Goal: Contribute content: Contribute content

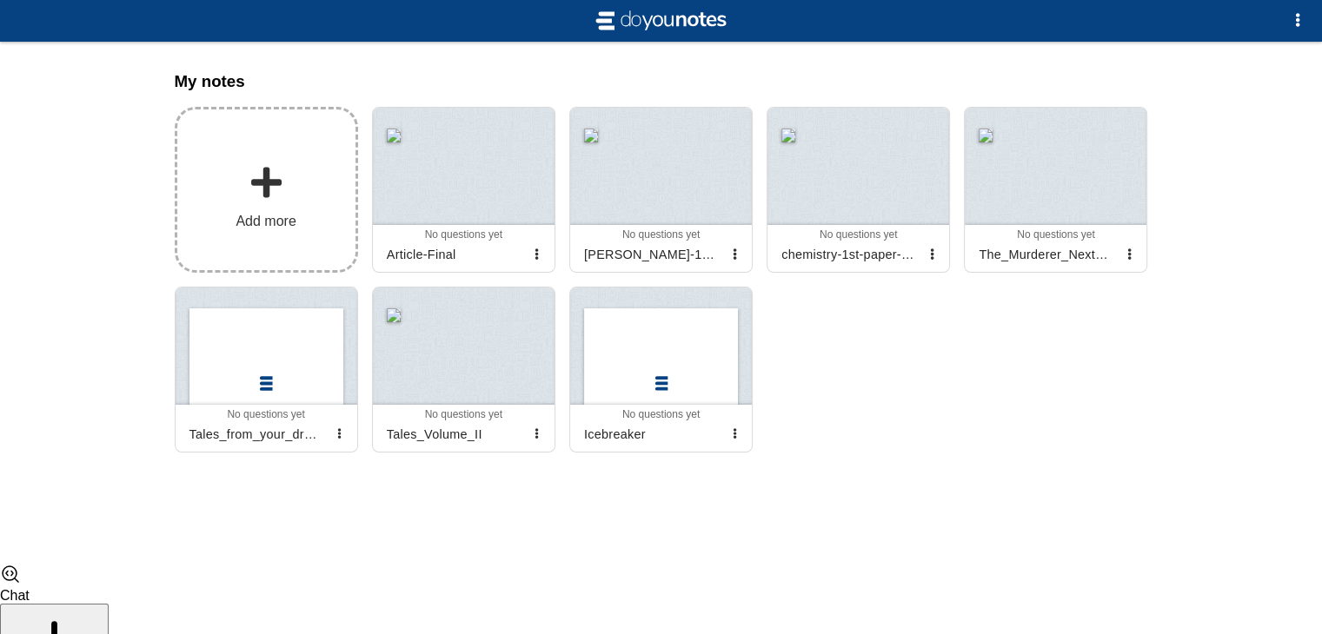
click at [261, 197] on span at bounding box center [266, 182] width 35 height 35
click at [0, 0] on input "Add my notes" at bounding box center [0, 0] width 0 height 0
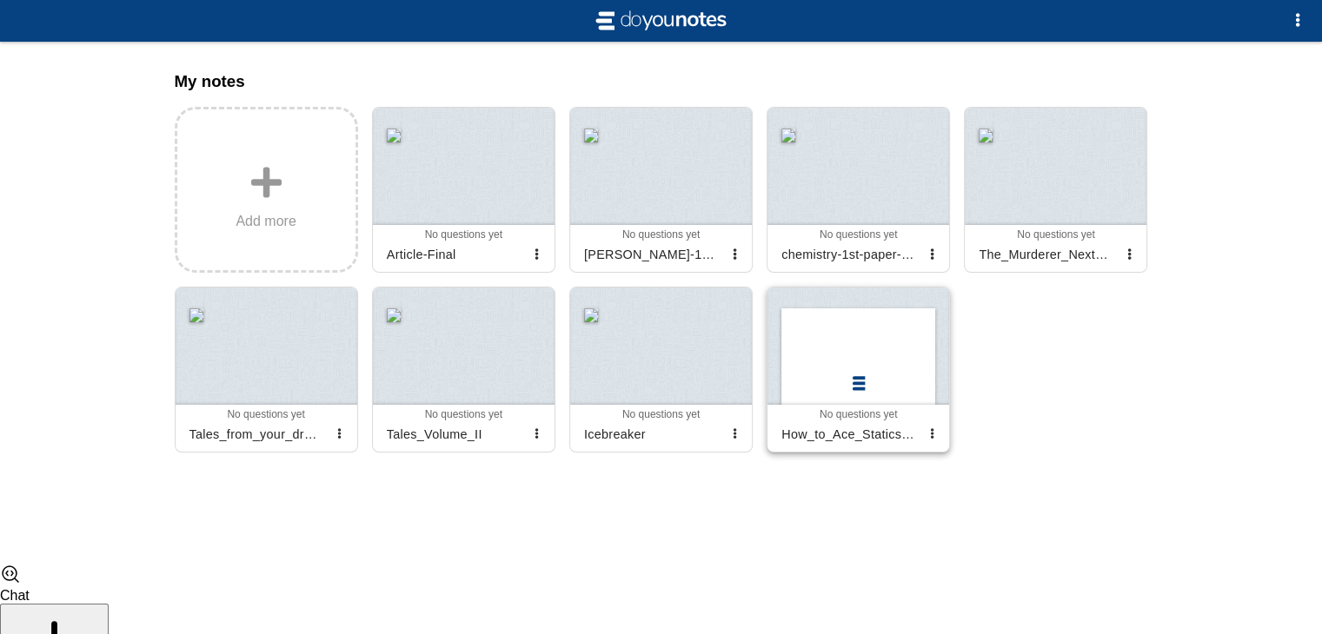
click at [853, 380] on div at bounding box center [858, 346] width 182 height 117
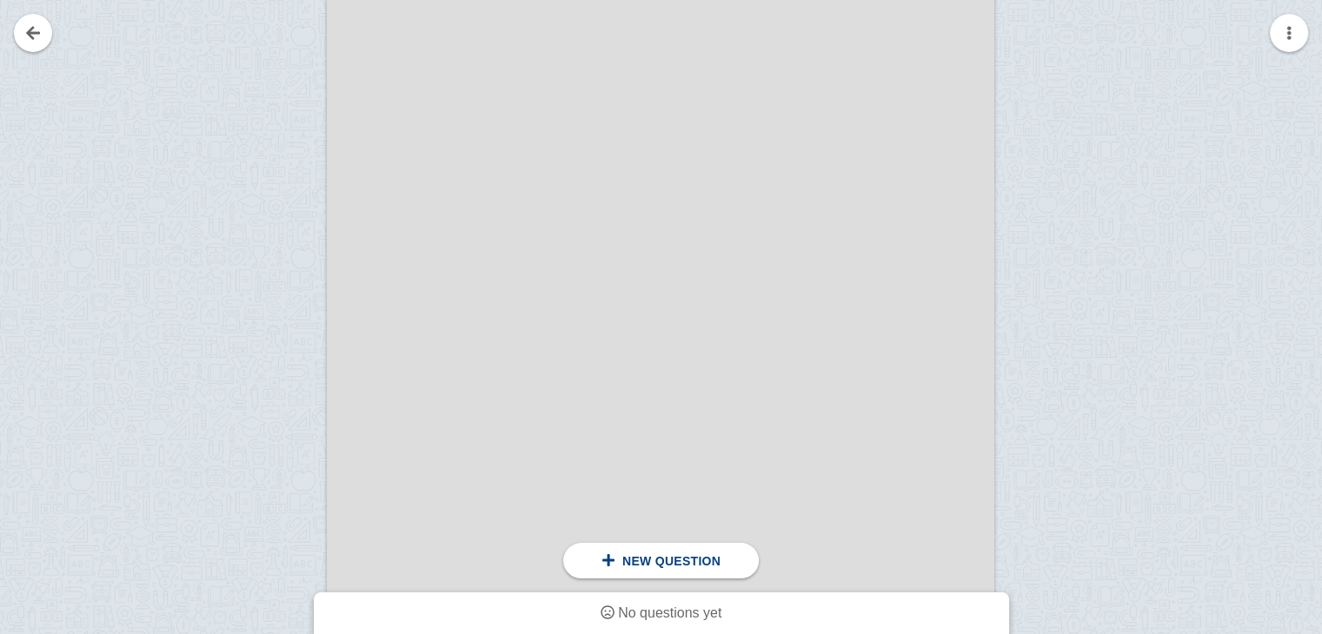
scroll to position [8746, 0]
click at [443, 206] on div at bounding box center [661, 368] width 668 height 864
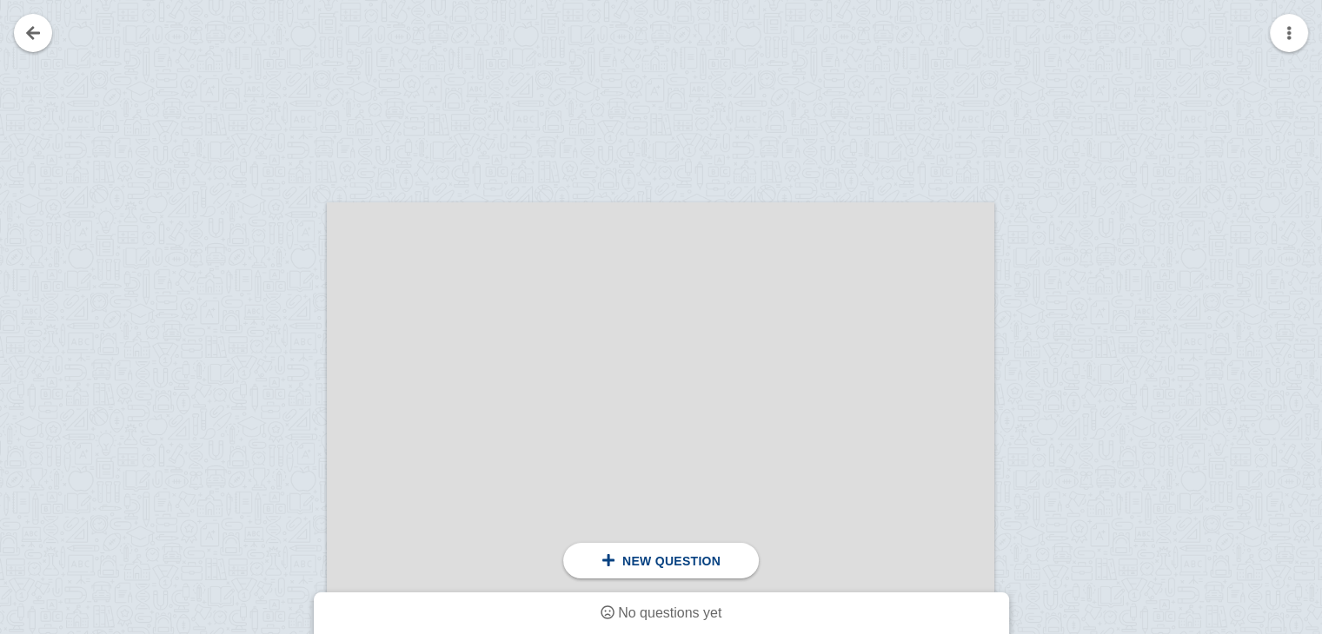
scroll to position [116, 0]
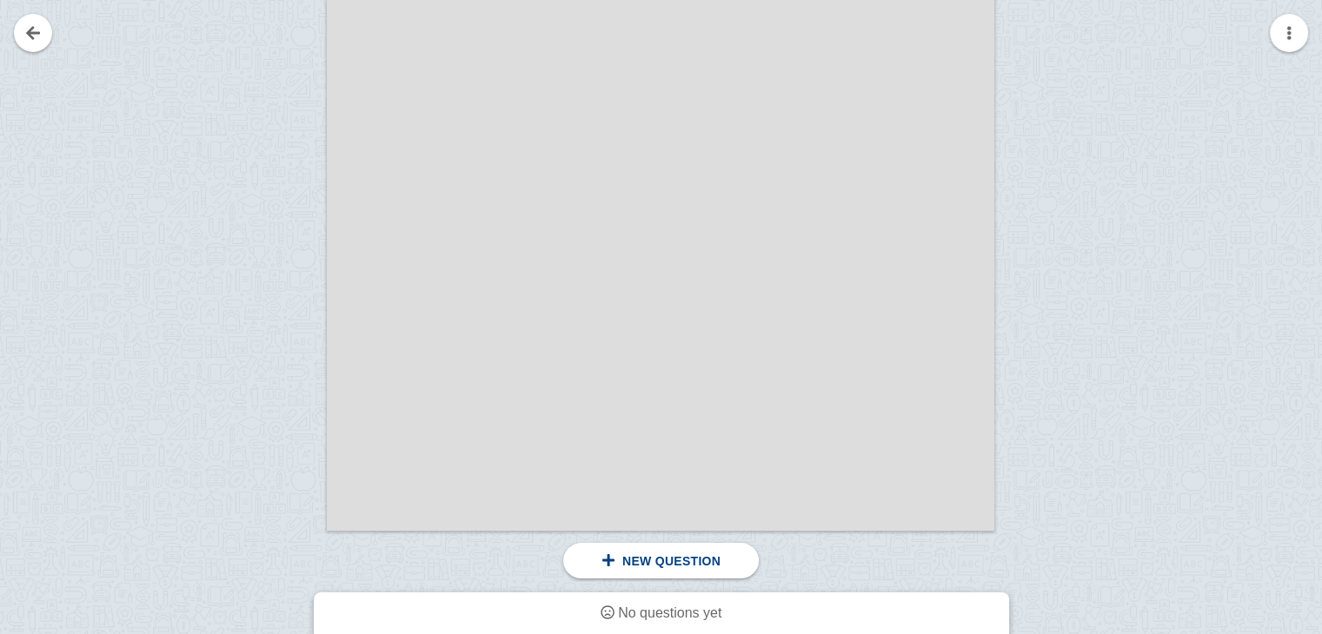
scroll to position [14659, 0]
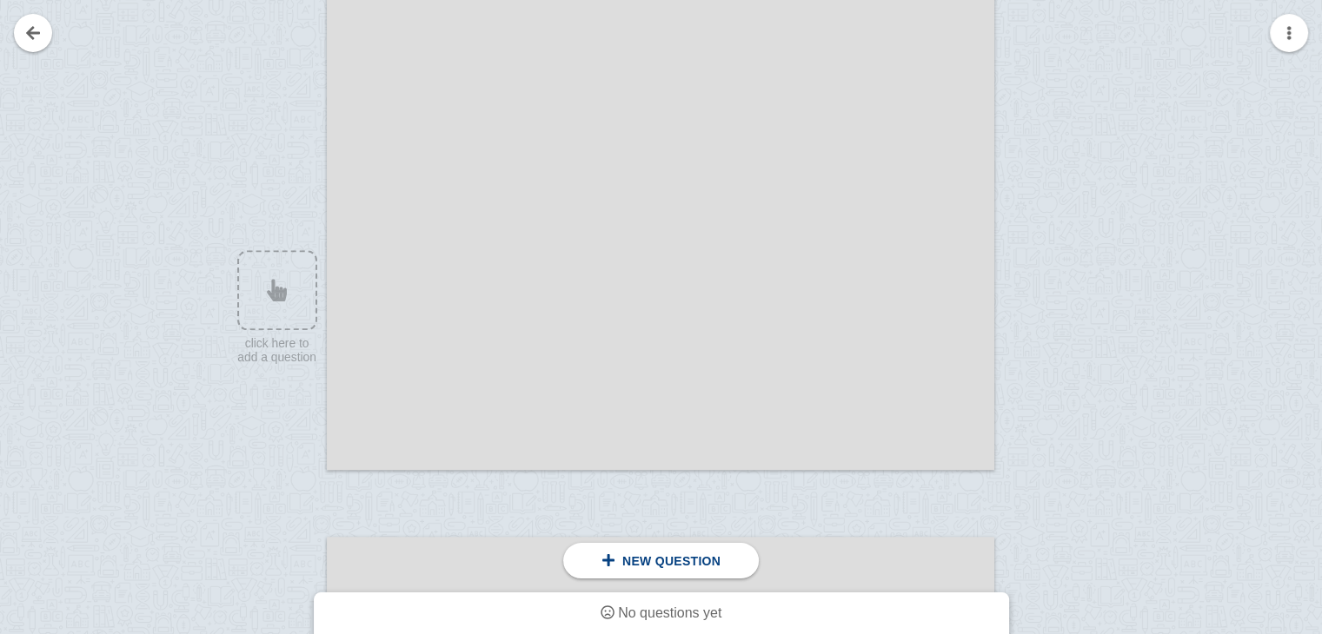
click at [454, 300] on div at bounding box center [661, 38] width 668 height 864
click at [581, 300] on div at bounding box center [661, 38] width 668 height 864
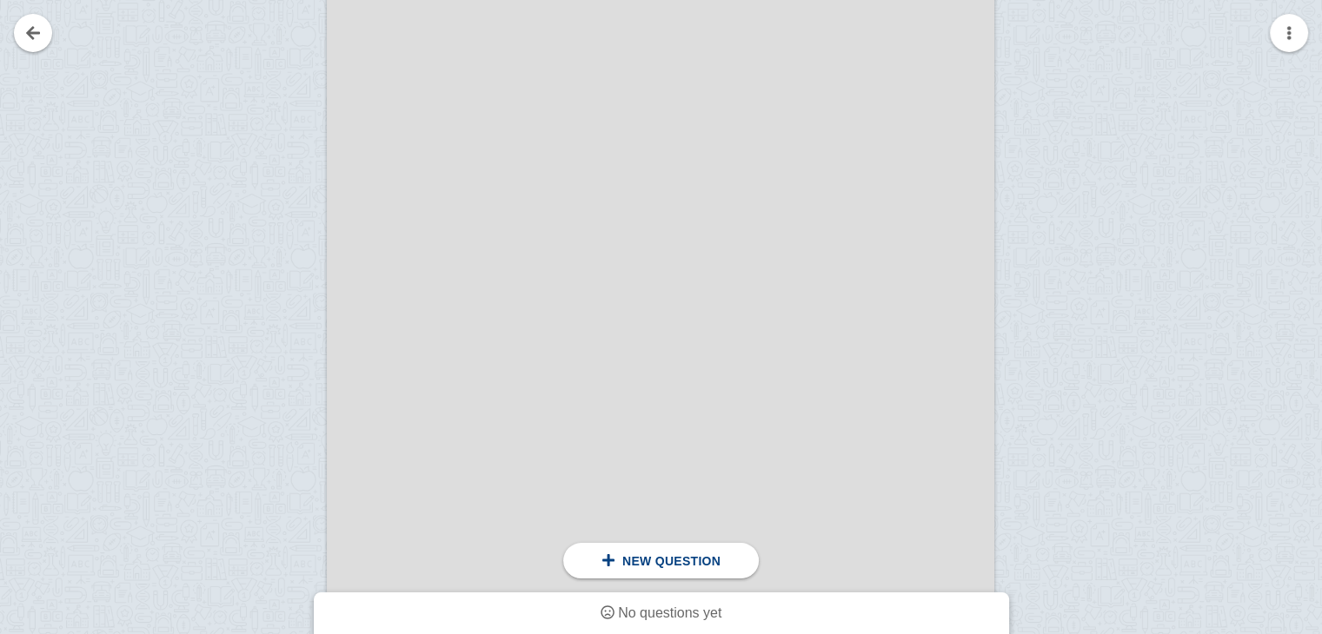
scroll to position [15217, 0]
click at [829, 130] on div at bounding box center [661, 411] width 668 height 864
drag, startPoint x: 829, startPoint y: 130, endPoint x: 988, endPoint y: 132, distance: 159.1
click at [988, 132] on div at bounding box center [661, 411] width 668 height 864
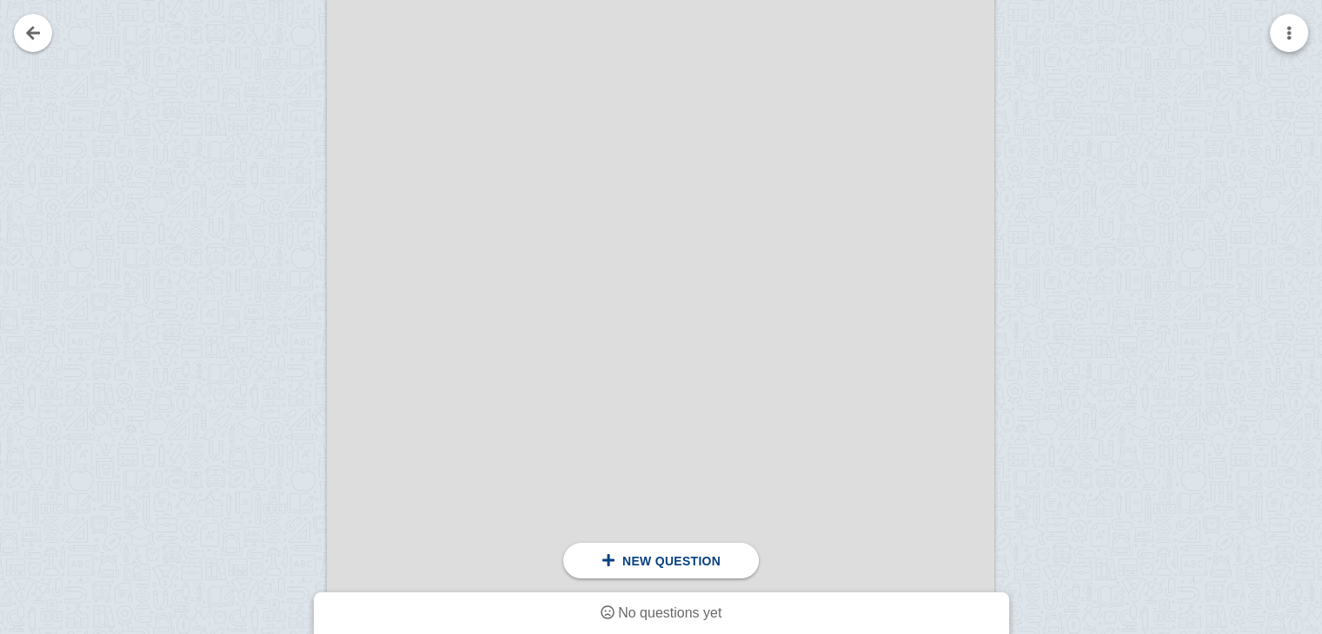
click at [1303, 23] on button "button" at bounding box center [1289, 33] width 38 height 38
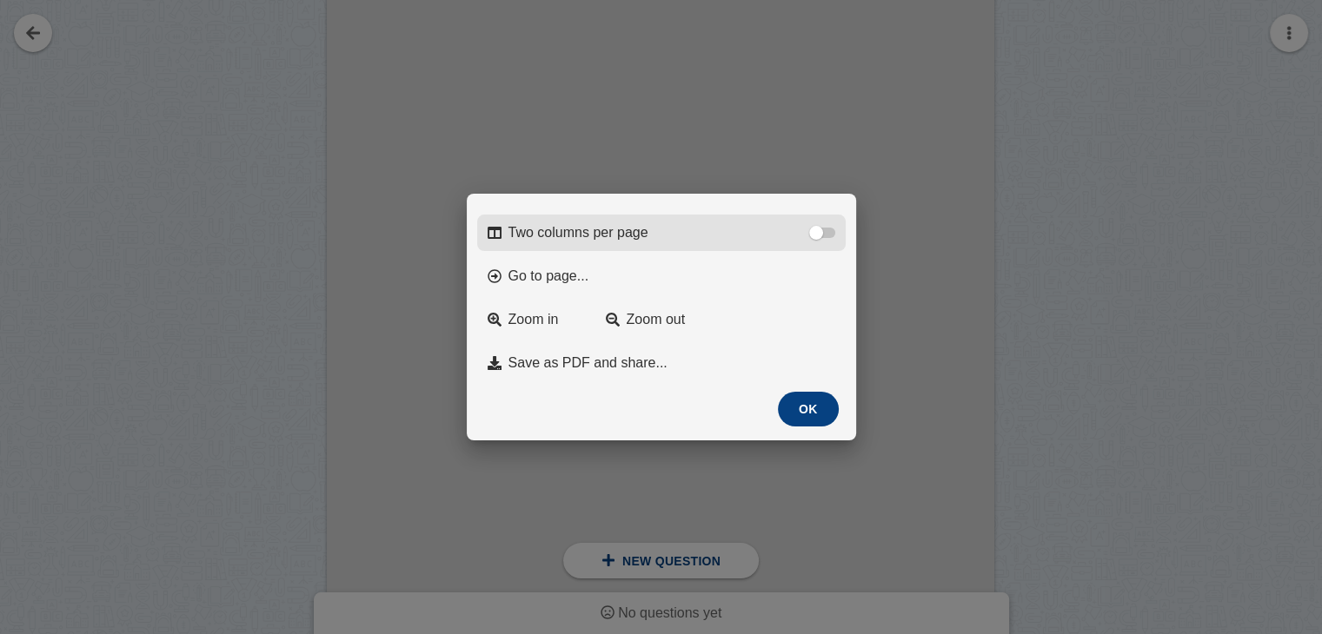
click at [821, 228] on label "Two columns per page" at bounding box center [661, 233] width 369 height 37
click at [0, 0] on input "Two columns per page" at bounding box center [0, 0] width 0 height 0
click at [823, 226] on div at bounding box center [830, 233] width 14 height 14
click at [0, 0] on input "Two columns per page" at bounding box center [0, 0] width 0 height 0
click at [824, 228] on label "Two columns per page" at bounding box center [661, 233] width 369 height 37
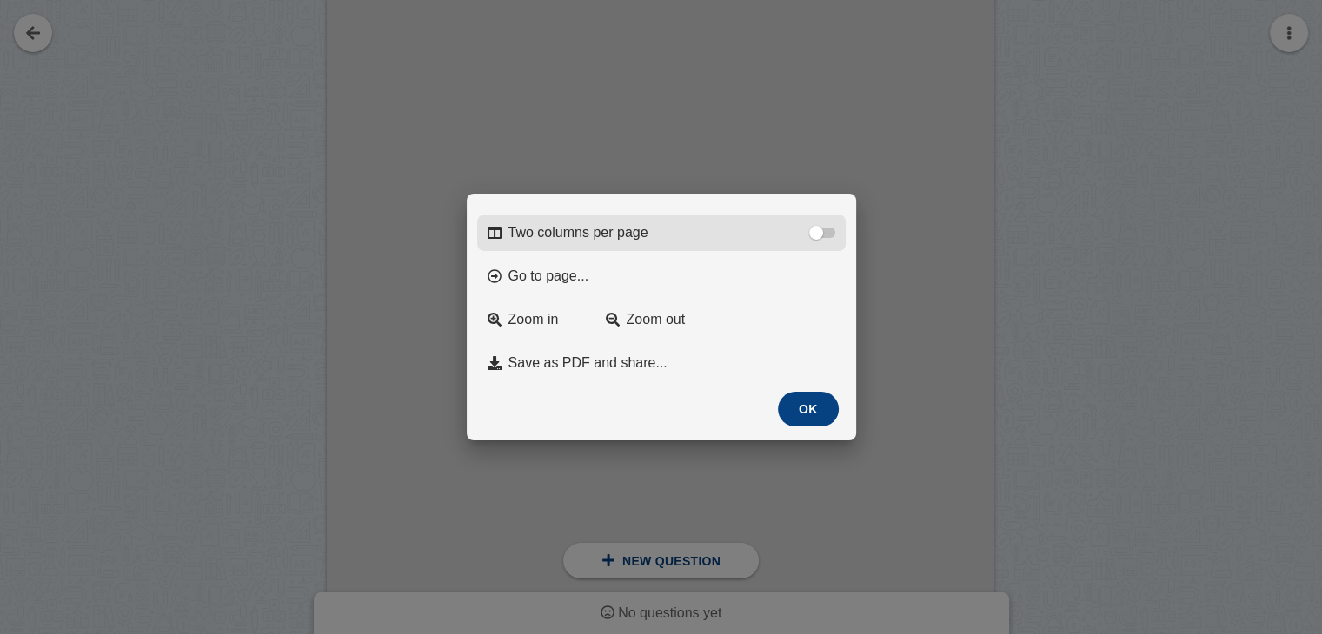
click at [0, 0] on input "Two columns per page" at bounding box center [0, 0] width 0 height 0
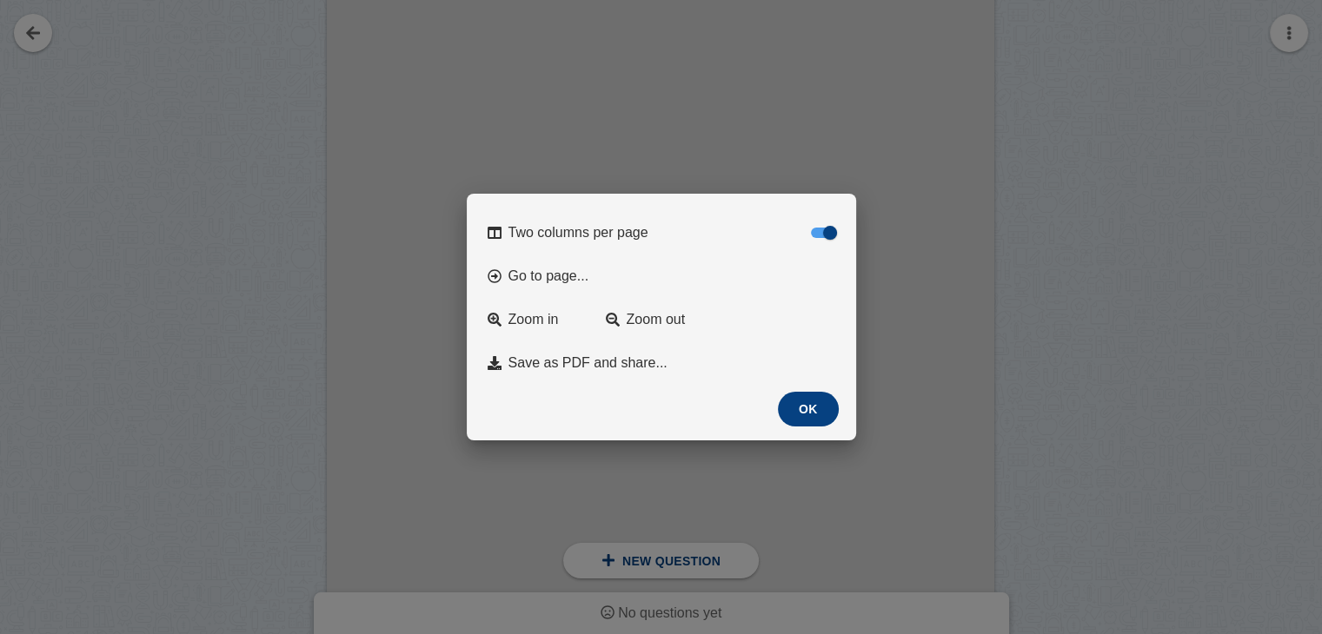
click at [806, 414] on button "OK" at bounding box center [808, 409] width 61 height 35
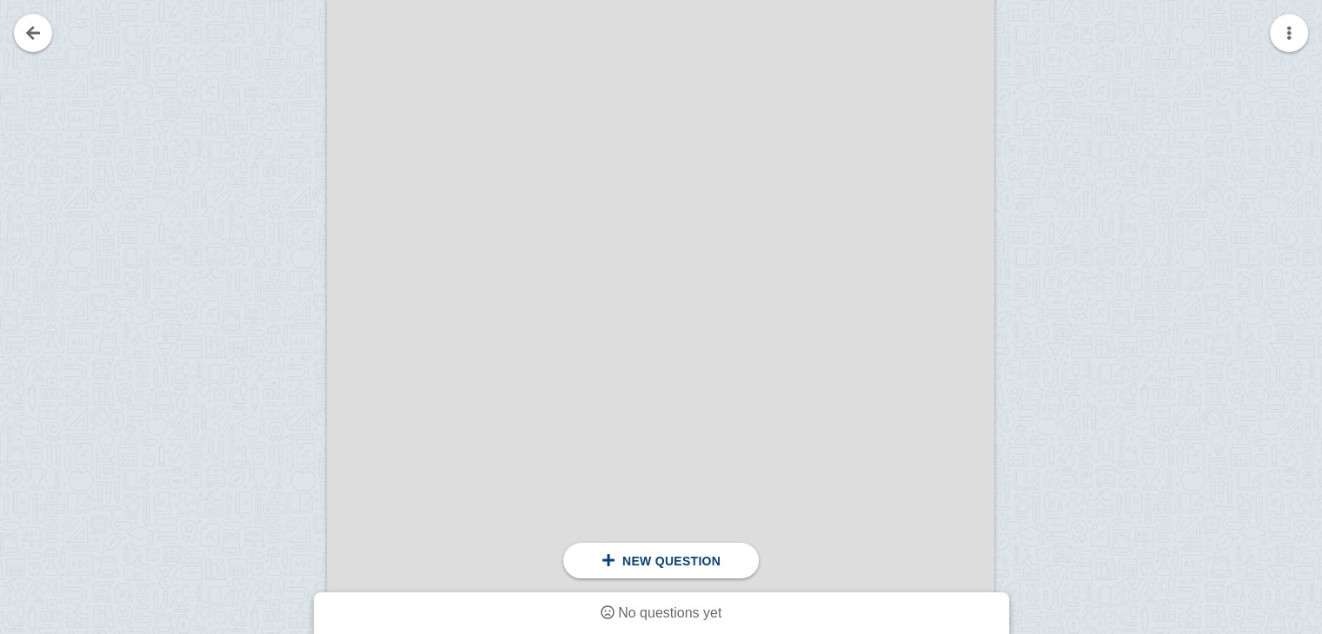
scroll to position [19128, 0]
click at [549, 196] on div at bounding box center [494, 223] width 335 height 864
